Goal: Find specific page/section: Find specific page/section

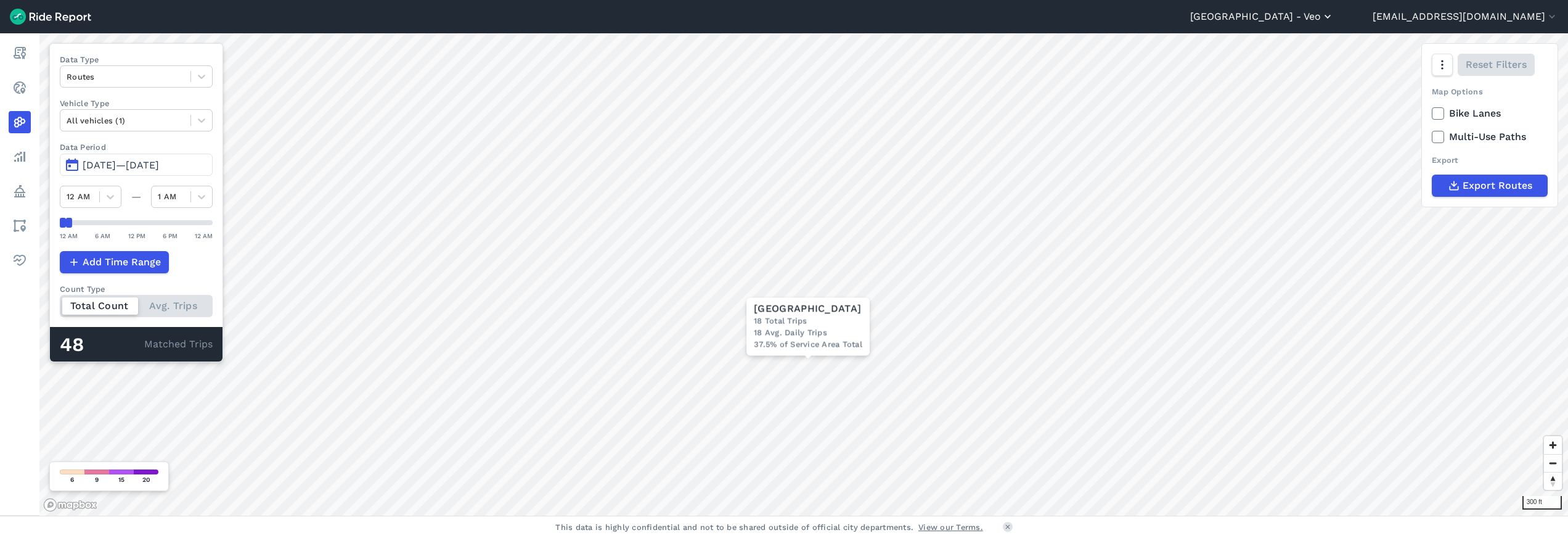
click at [1334, 21] on button "[GEOGRAPHIC_DATA] - Veo" at bounding box center [1262, 17] width 144 height 15
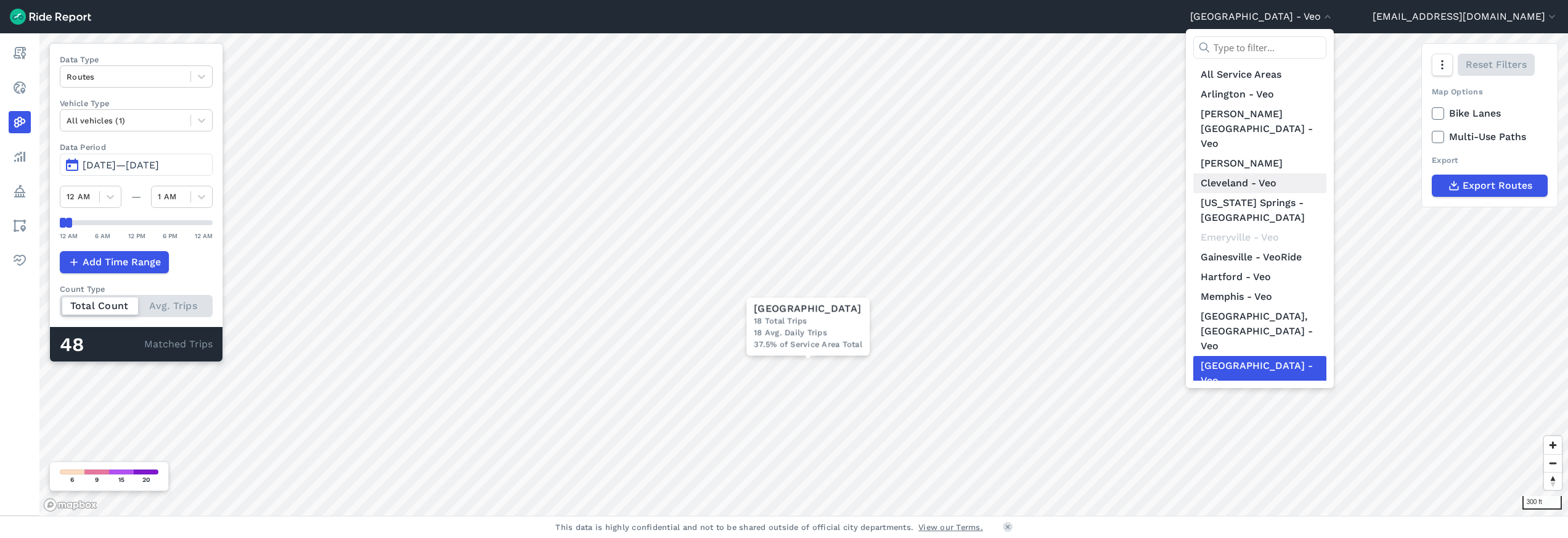
click at [1299, 173] on link "Cleveland - Veo" at bounding box center [1259, 183] width 133 height 20
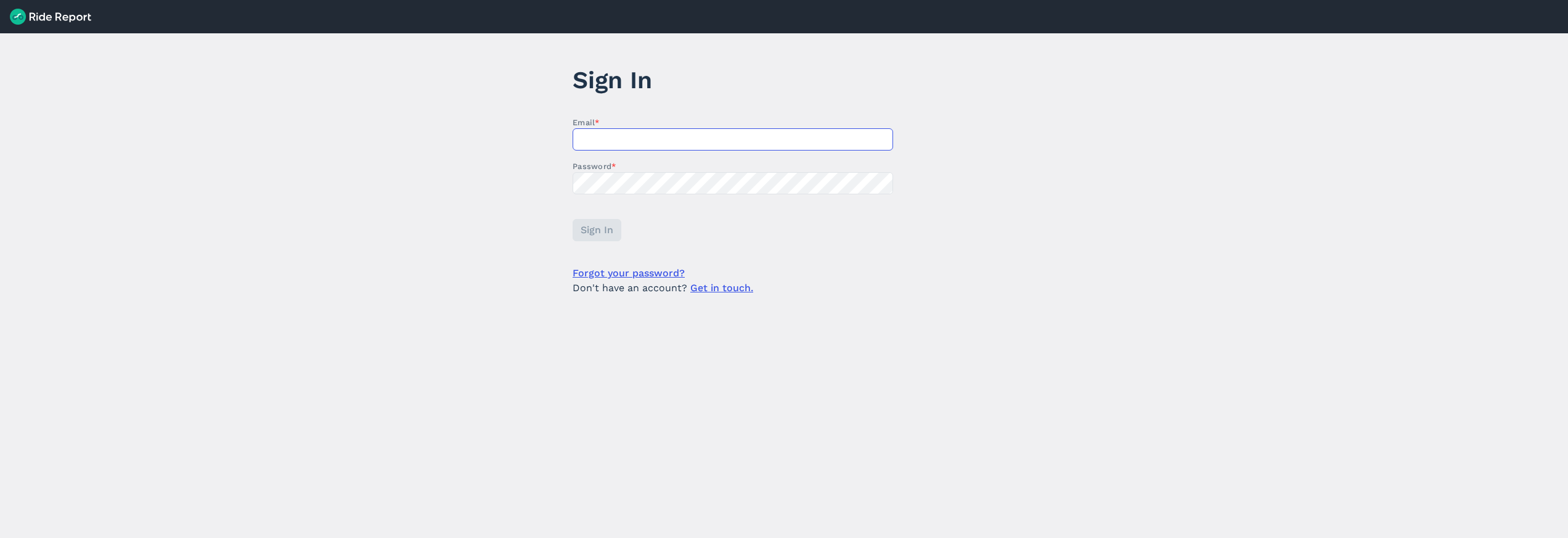
type input "[EMAIL_ADDRESS][DOMAIN_NAME]"
click at [589, 232] on span "Sign In" at bounding box center [596, 230] width 33 height 15
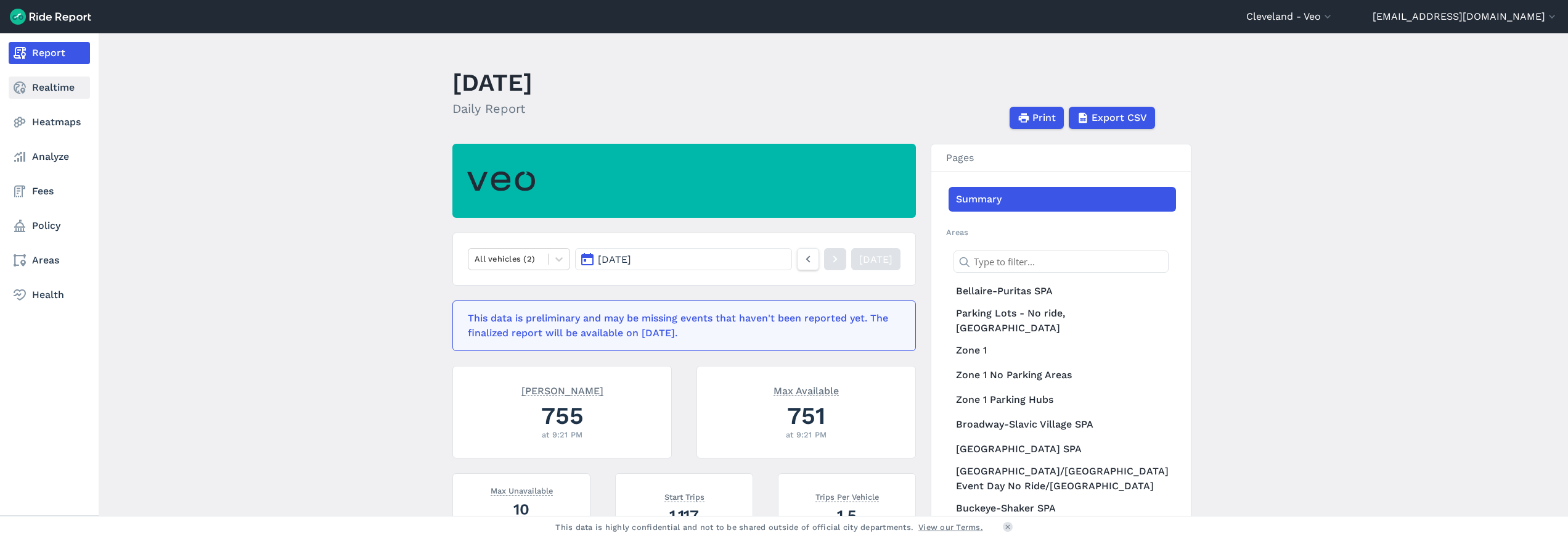
click at [58, 87] on link "Realtime" at bounding box center [49, 88] width 81 height 22
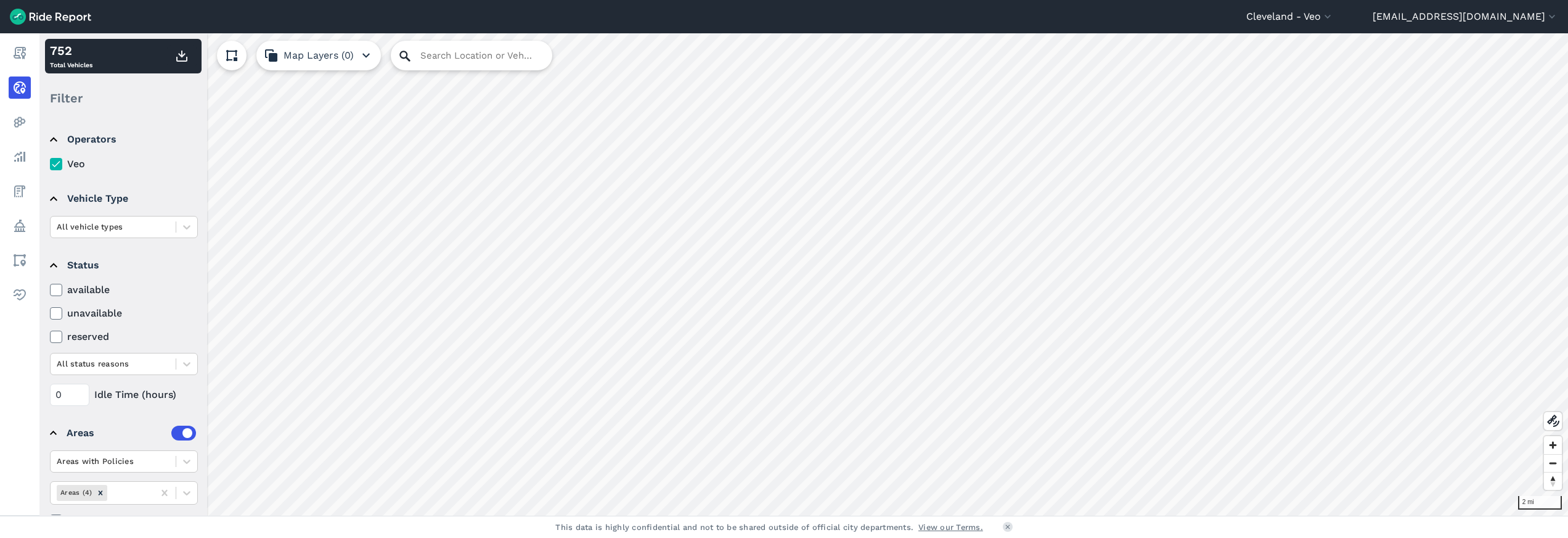
click at [402, 56] on icon at bounding box center [405, 56] width 15 height 15
click at [420, 56] on input "Search Location or Vehicles" at bounding box center [472, 55] width 162 height 29
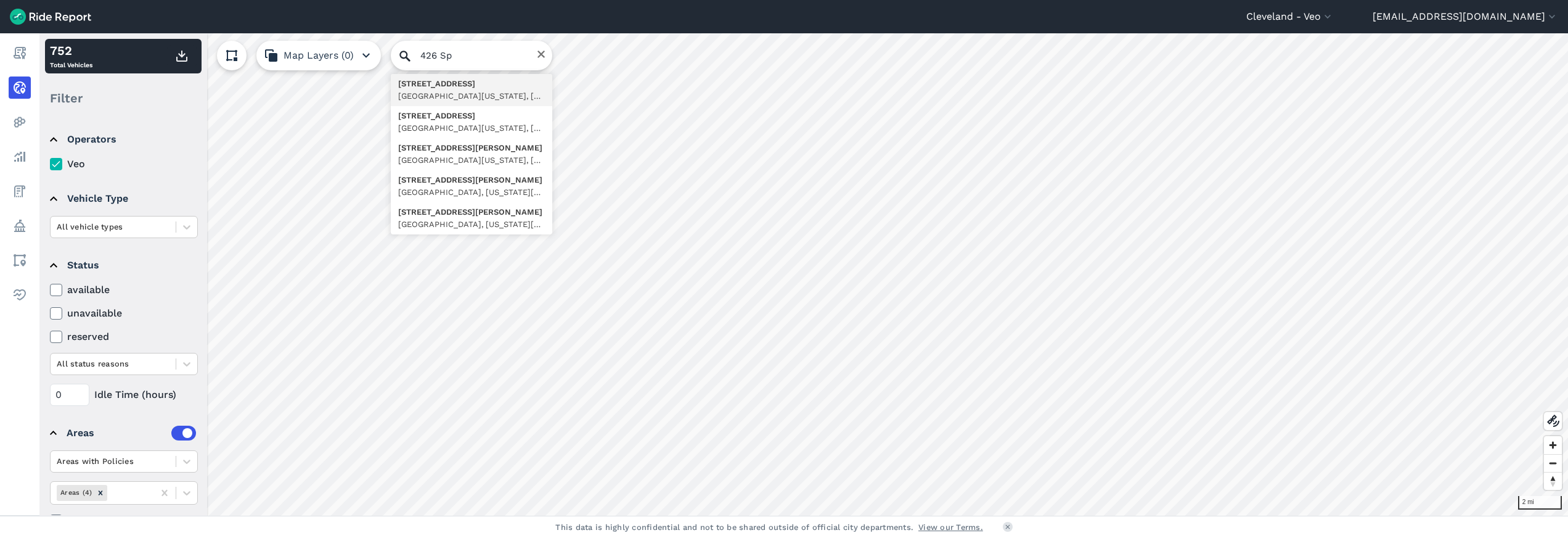
type input "[STREET_ADDRESS][US_STATE]"
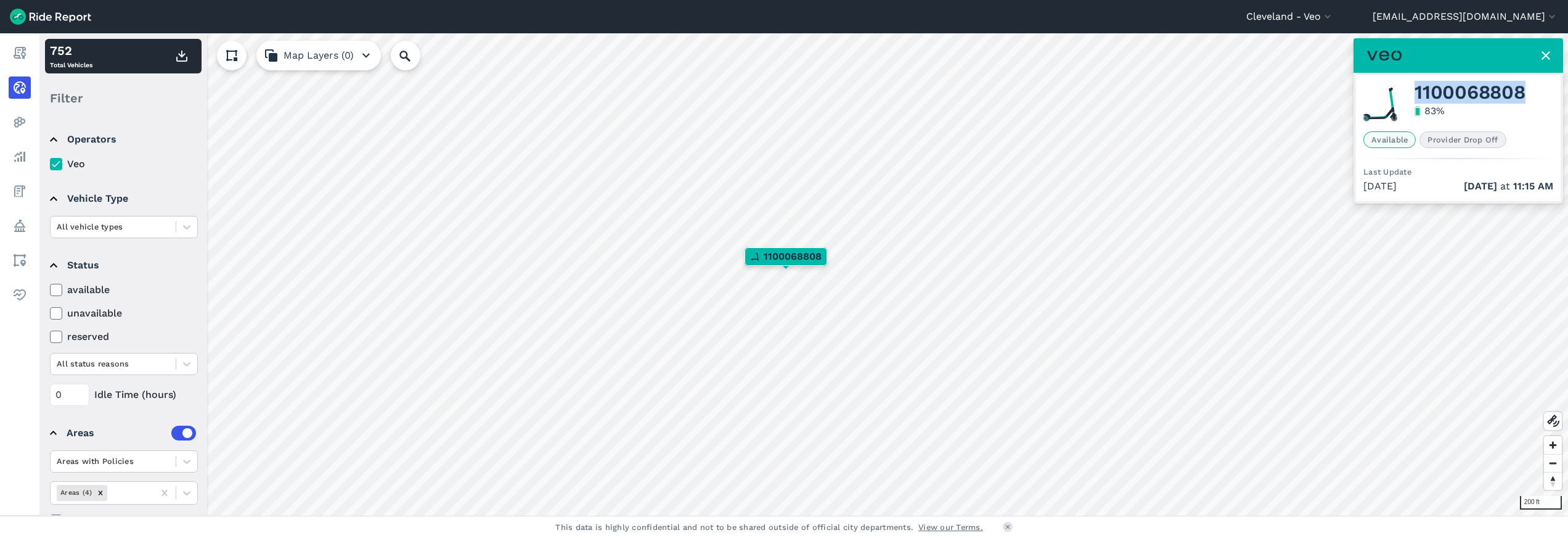
drag, startPoint x: 1524, startPoint y: 97, endPoint x: 1401, endPoint y: 92, distance: 123.1
click at [1401, 92] on div "1100068808 83 %" at bounding box center [1458, 105] width 190 height 44
copy span "1100068808"
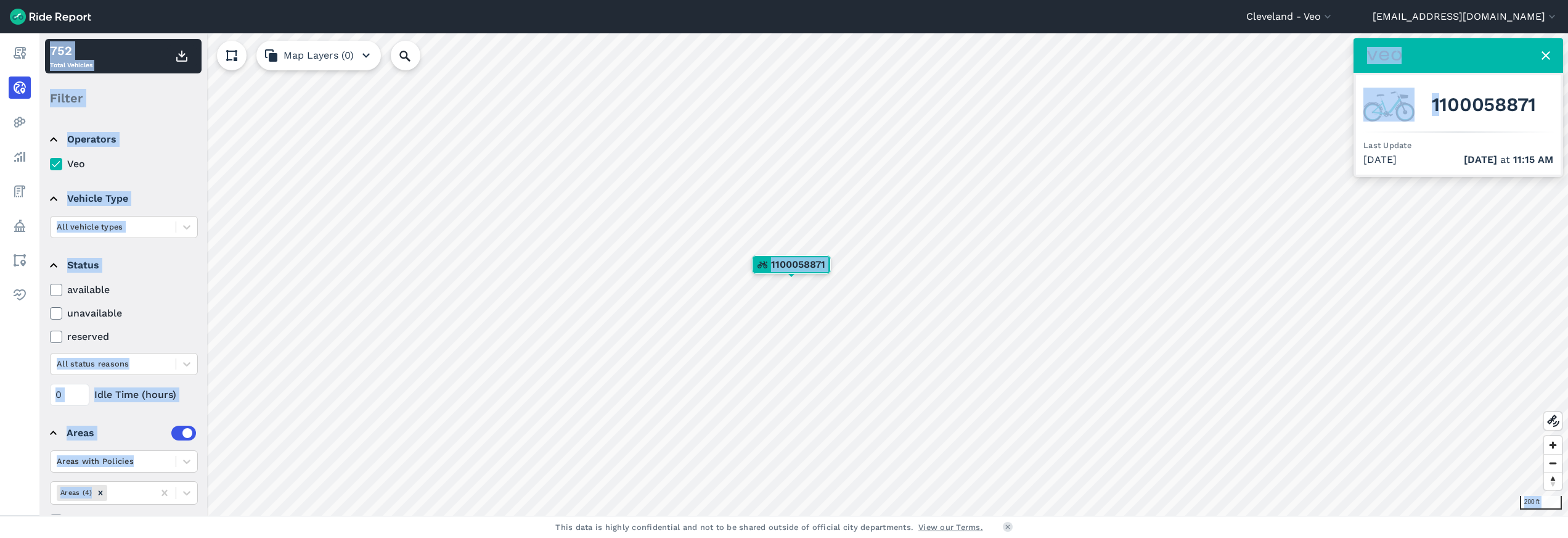
drag, startPoint x: 1436, startPoint y: 104, endPoint x: 1572, endPoint y: 103, distance: 136.0
click at [1567, 103] on html "[GEOGRAPHIC_DATA] - Veo All Service Areas [GEOGRAPHIC_DATA] - [GEOGRAPHIC_DATA]…" at bounding box center [784, 269] width 1568 height 538
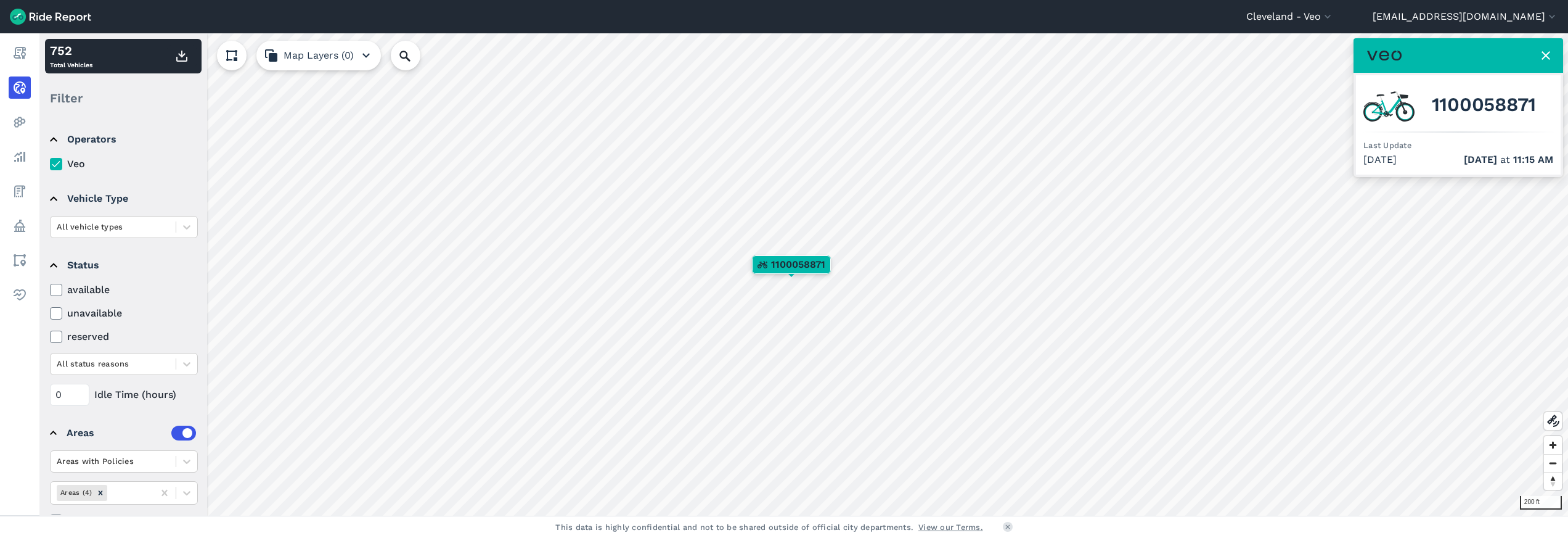
click at [1552, 112] on div "1100058871" at bounding box center [1458, 105] width 190 height 44
drag, startPoint x: 1434, startPoint y: 105, endPoint x: 1563, endPoint y: 104, distance: 129.0
click at [1563, 104] on div "1100058871 Last Update [DATE] [DATE] 11:15 AM" at bounding box center [1458, 108] width 210 height 139
copy span "1100058871"
